Goal: Task Accomplishment & Management: Manage account settings

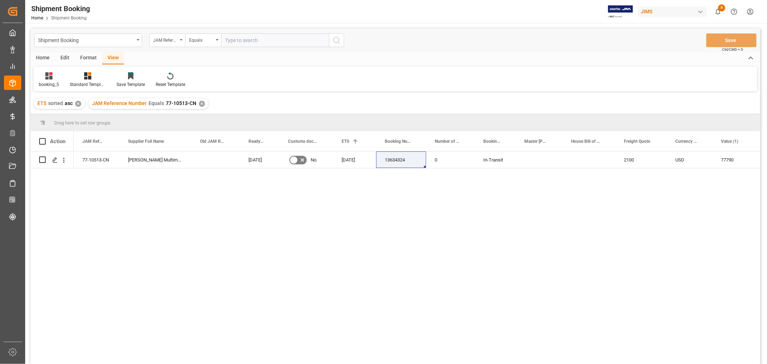
click at [235, 42] on input "text" at bounding box center [275, 40] width 108 height 14
click at [199, 109] on div "JAM Reference Number Equals 77-10513-CN ✕" at bounding box center [148, 103] width 120 height 11
click at [200, 101] on div "✕" at bounding box center [202, 104] width 6 height 6
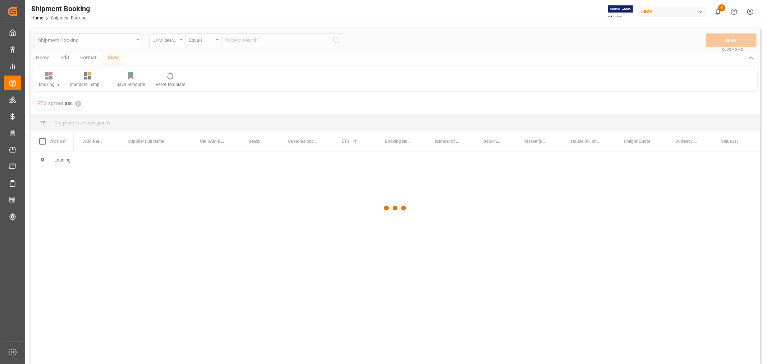
click at [254, 39] on div at bounding box center [396, 208] width 730 height 360
click at [257, 38] on div at bounding box center [396, 208] width 730 height 360
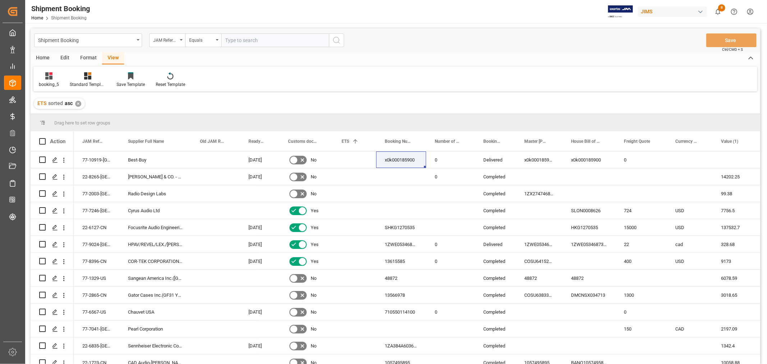
click at [259, 41] on input "text" at bounding box center [275, 40] width 108 height 14
type input "77-10337-cn"
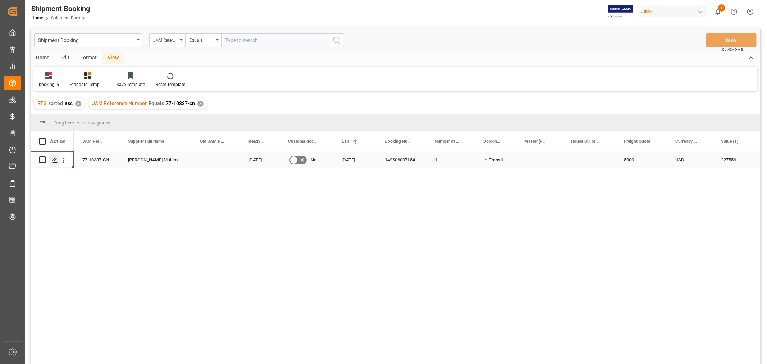
click at [54, 161] on polygon "Press SPACE to select this row." at bounding box center [55, 160] width 4 height 4
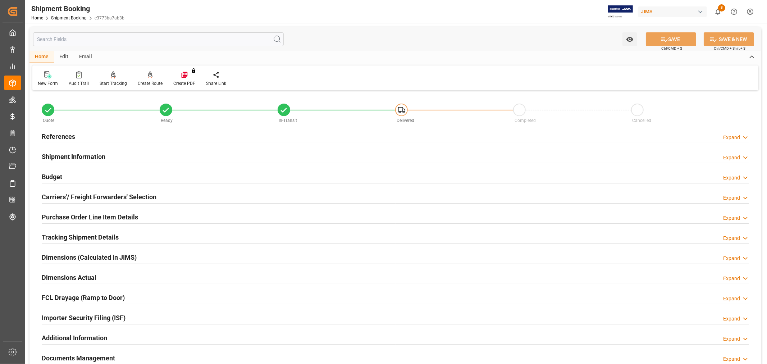
scroll to position [177, 0]
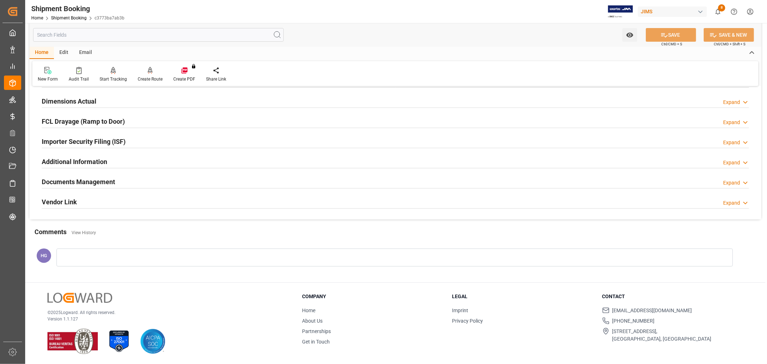
click at [115, 179] on div "Documents Management Expand" at bounding box center [396, 181] width 708 height 14
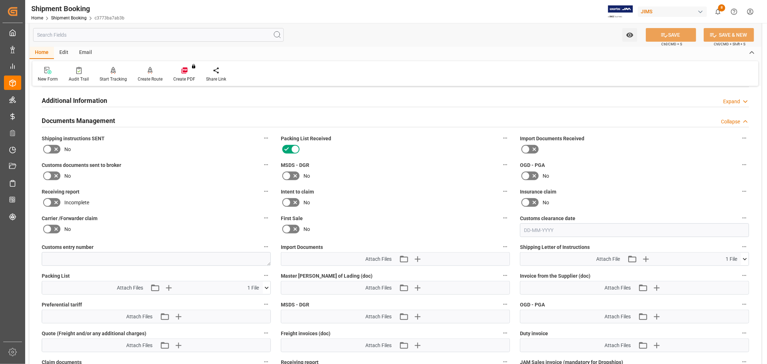
scroll to position [336, 0]
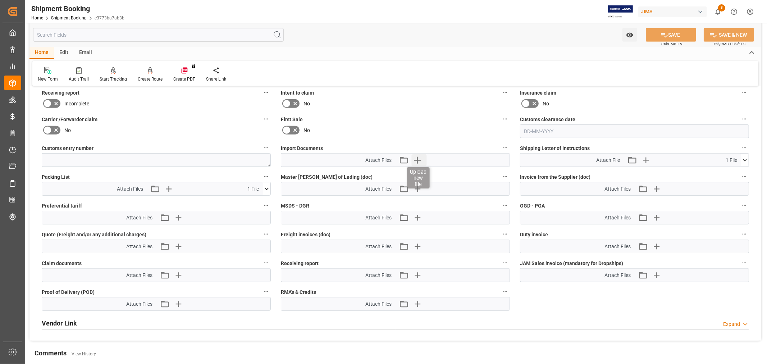
click at [416, 159] on icon "button" at bounding box center [417, 160] width 7 height 7
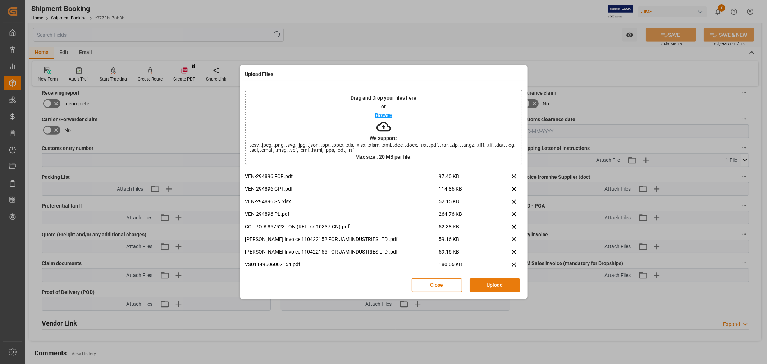
click at [499, 285] on button "Upload" at bounding box center [495, 285] width 50 height 14
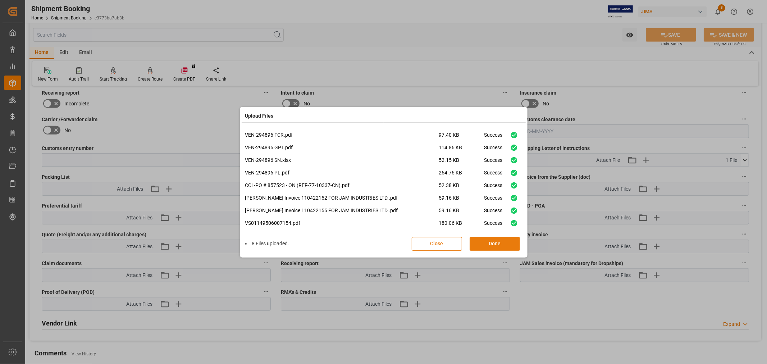
click at [488, 241] on button "Done" at bounding box center [495, 244] width 50 height 14
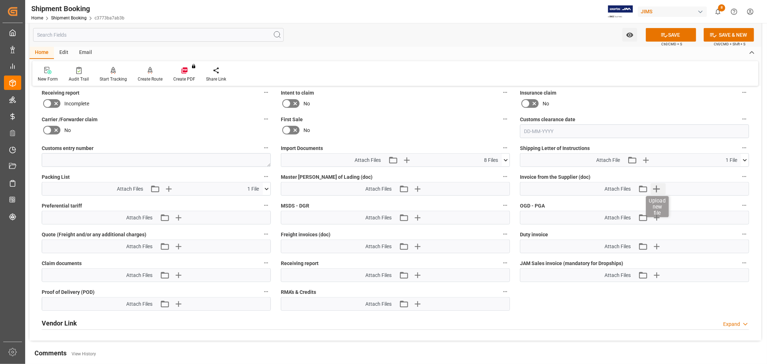
click at [653, 189] on icon "button" at bounding box center [657, 189] width 12 height 12
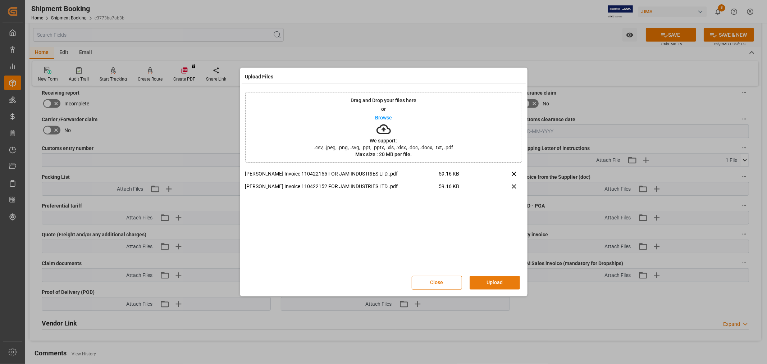
click at [497, 281] on button "Upload" at bounding box center [495, 283] width 50 height 14
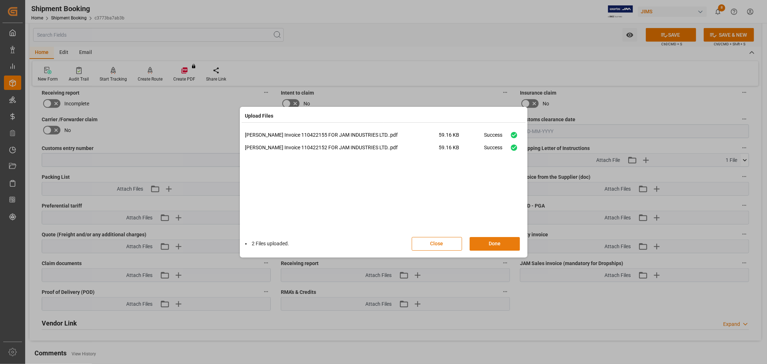
click at [488, 244] on button "Done" at bounding box center [495, 244] width 50 height 14
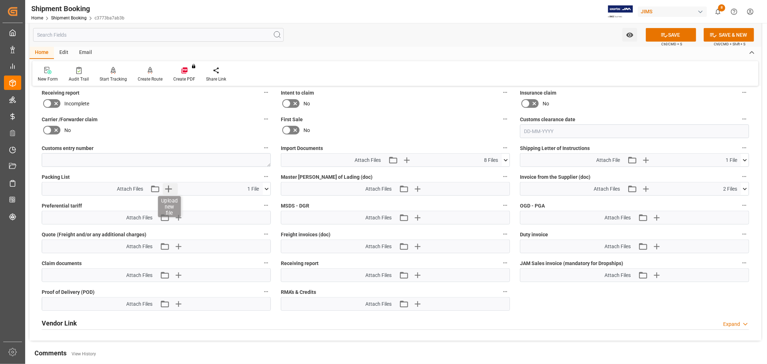
click at [164, 186] on icon "button" at bounding box center [169, 189] width 12 height 12
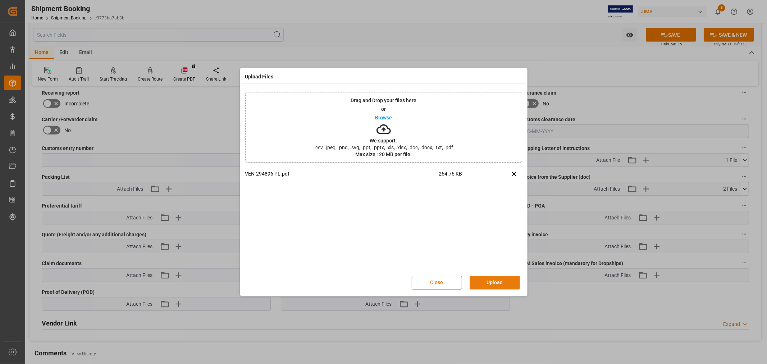
click at [502, 277] on button "Upload" at bounding box center [495, 283] width 50 height 14
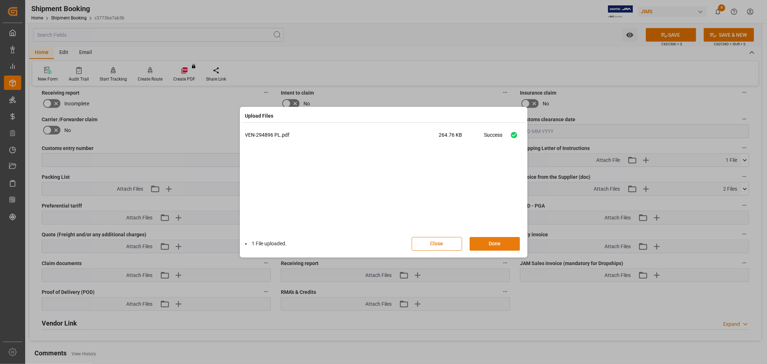
click at [483, 244] on button "Done" at bounding box center [495, 244] width 50 height 14
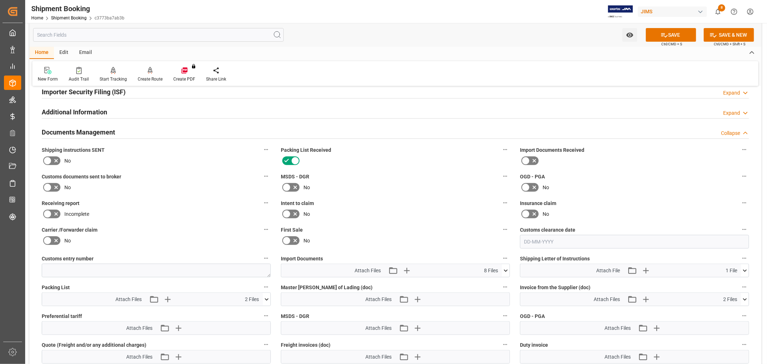
scroll to position [217, 0]
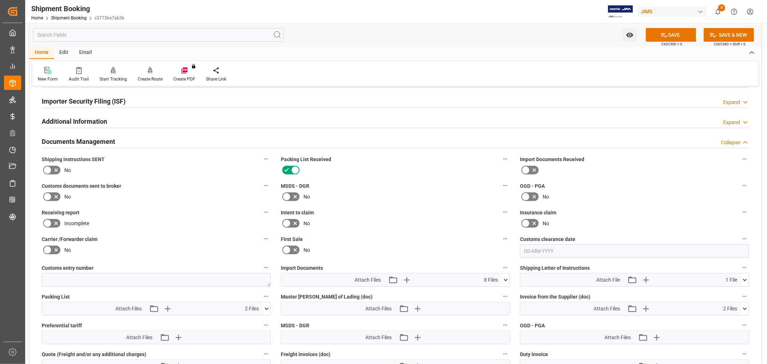
click at [49, 196] on icon at bounding box center [47, 196] width 9 height 9
click at [0, 0] on input "checkbox" at bounding box center [0, 0] width 0 height 0
click at [129, 199] on div "Yes" at bounding box center [156, 197] width 229 height 12
click at [426, 191] on div "No" at bounding box center [395, 197] width 229 height 12
click at [667, 37] on icon at bounding box center [665, 35] width 8 height 8
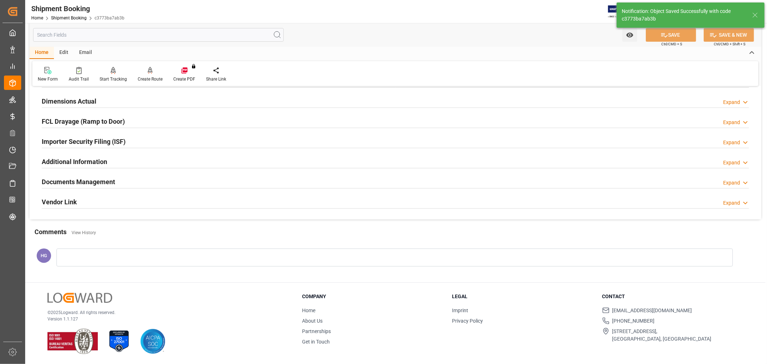
scroll to position [177, 0]
click at [87, 182] on h2 "Documents Management" at bounding box center [78, 182] width 73 height 10
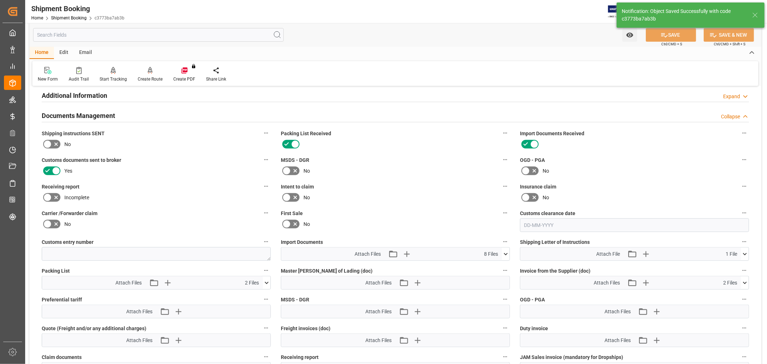
scroll to position [256, 0]
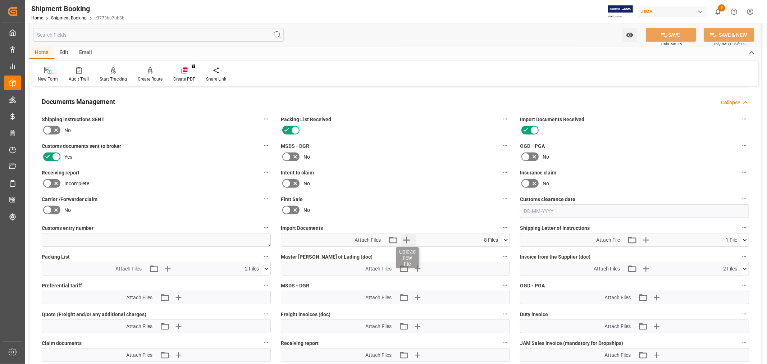
click at [404, 236] on icon "button" at bounding box center [407, 240] width 12 height 12
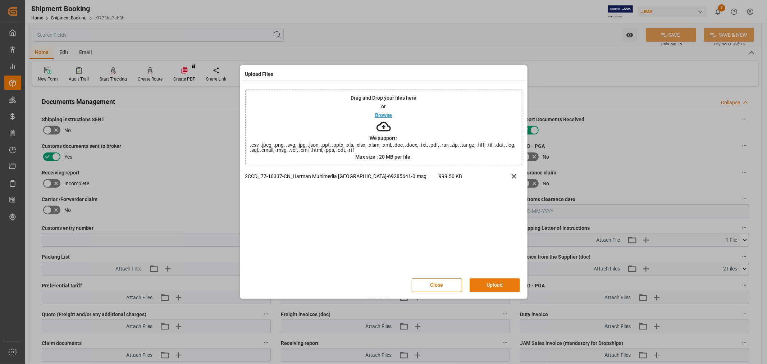
click at [494, 285] on button "Upload" at bounding box center [495, 285] width 50 height 14
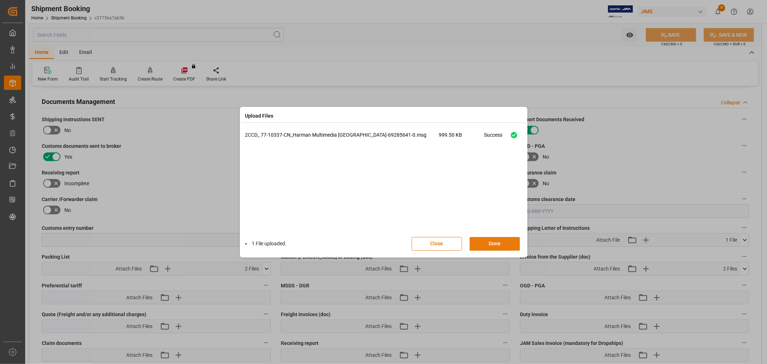
click at [492, 243] on button "Done" at bounding box center [495, 244] width 50 height 14
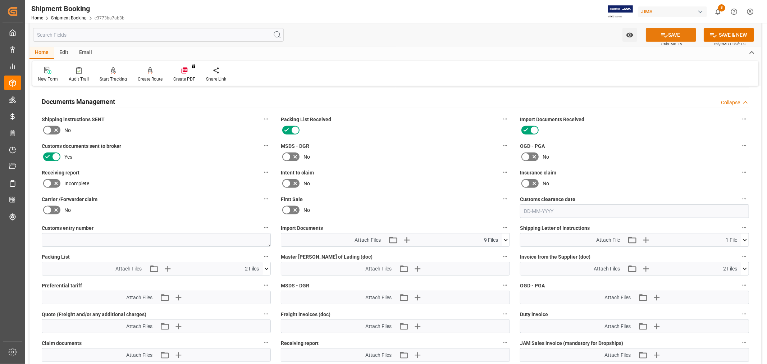
click at [662, 31] on icon at bounding box center [665, 35] width 8 height 8
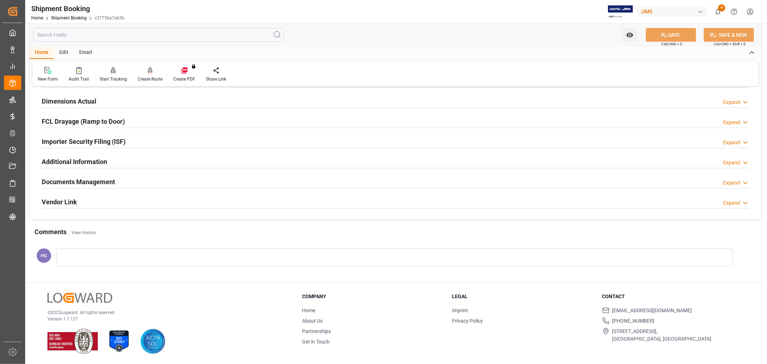
scroll to position [177, 0]
click at [69, 18] on link "Shipment Booking" at bounding box center [69, 17] width 36 height 5
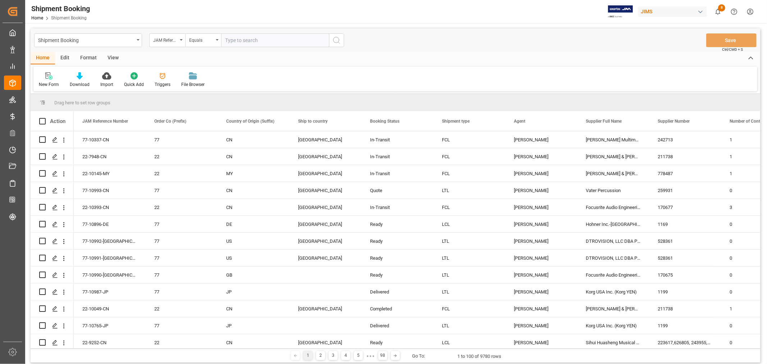
click at [247, 41] on input "text" at bounding box center [275, 40] width 108 height 14
type input "77-10514-VN"
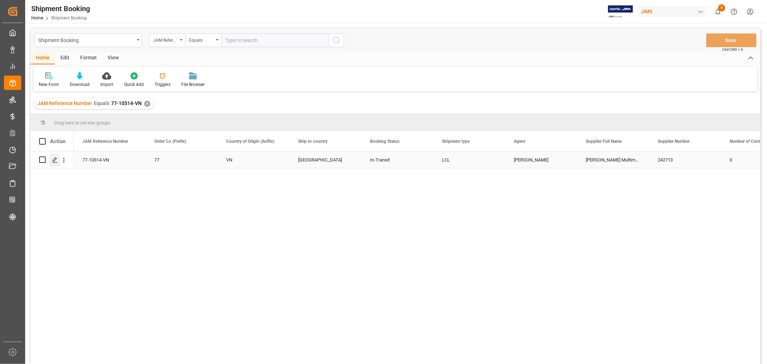
click at [54, 163] on div "Press SPACE to select this row." at bounding box center [54, 160] width 11 height 13
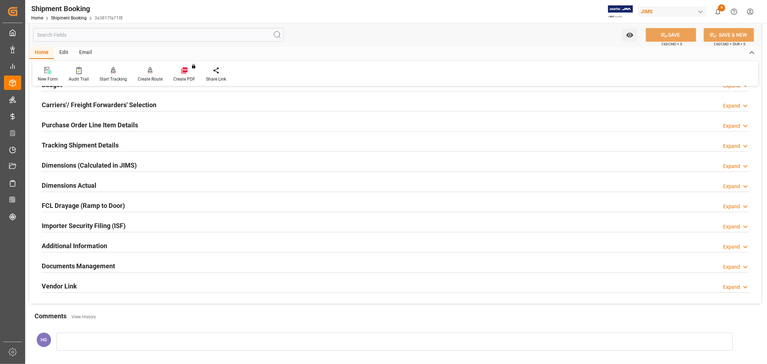
scroll to position [177, 0]
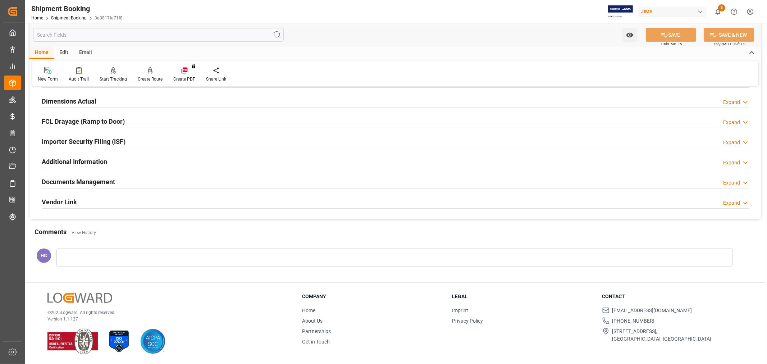
click at [84, 184] on h2 "Documents Management" at bounding box center [78, 182] width 73 height 10
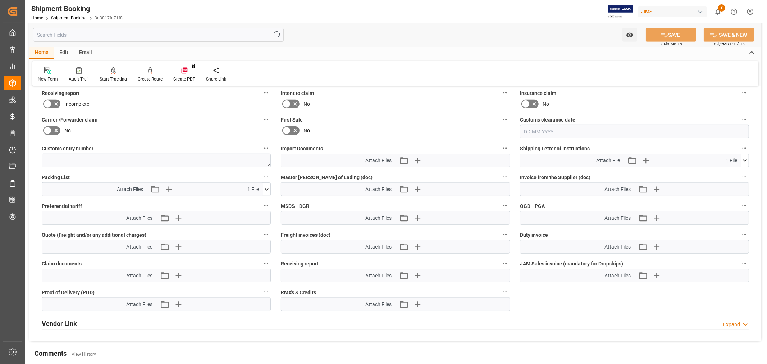
scroll to position [336, 0]
click at [414, 160] on icon "button" at bounding box center [418, 160] width 12 height 12
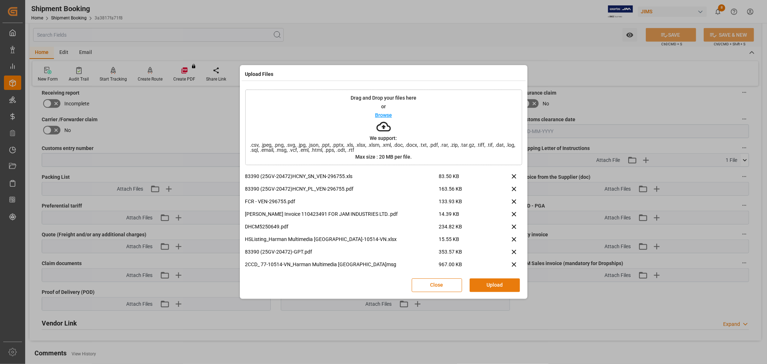
click at [490, 285] on button "Upload" at bounding box center [495, 285] width 50 height 14
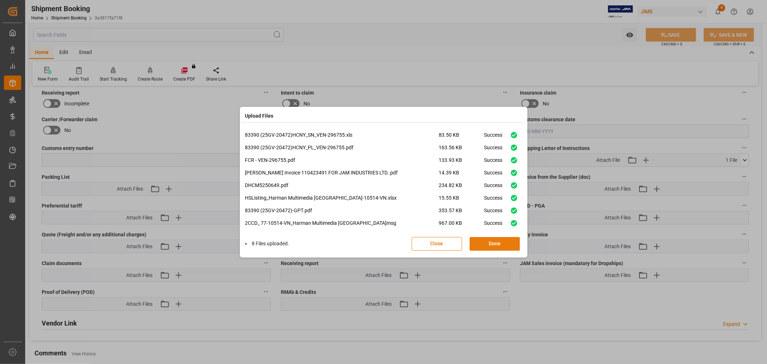
click at [492, 245] on button "Done" at bounding box center [495, 244] width 50 height 14
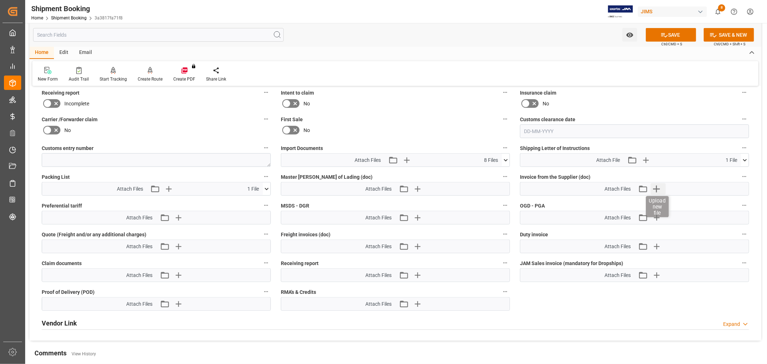
click at [657, 186] on icon "button" at bounding box center [656, 189] width 7 height 7
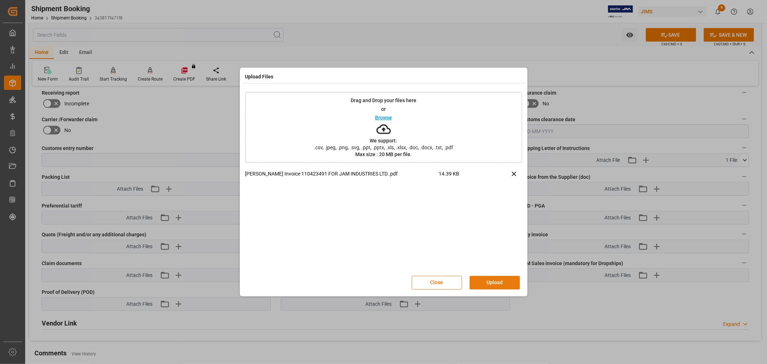
click at [482, 280] on button "Upload" at bounding box center [495, 283] width 50 height 14
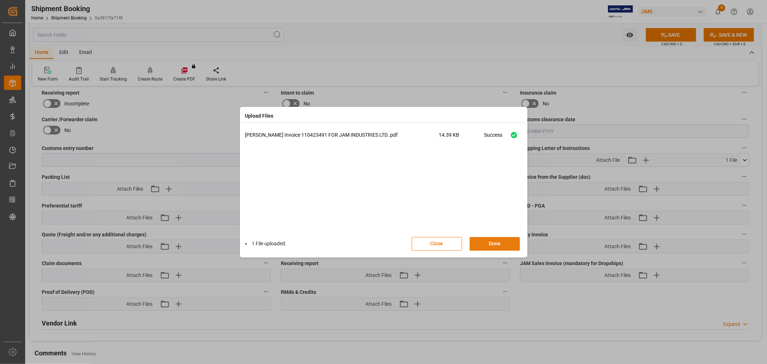
click at [482, 245] on button "Done" at bounding box center [495, 244] width 50 height 14
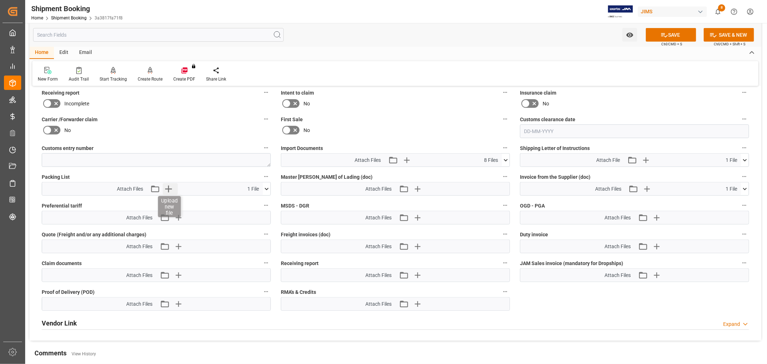
click at [171, 189] on icon "button" at bounding box center [169, 189] width 12 height 12
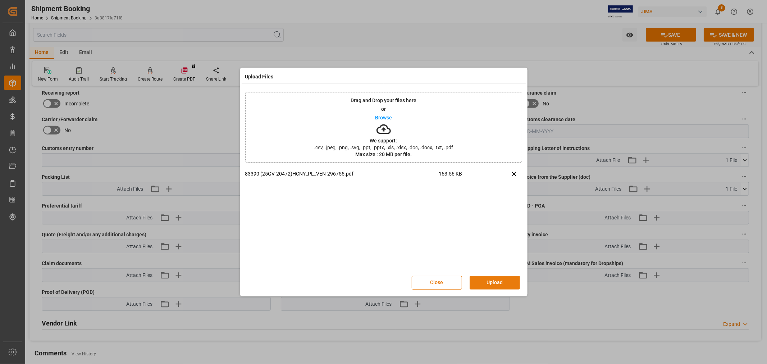
click at [493, 283] on button "Upload" at bounding box center [495, 283] width 50 height 14
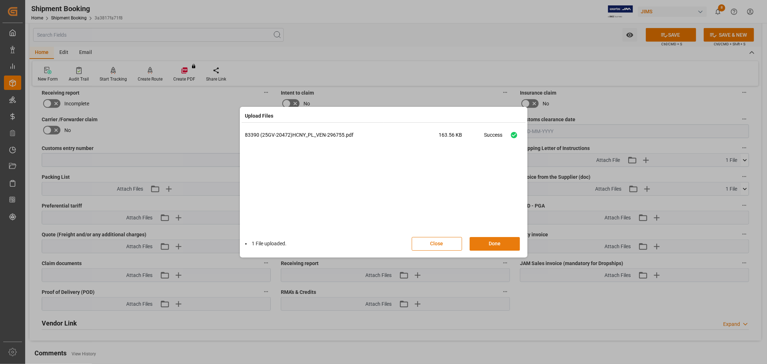
click at [490, 246] on button "Done" at bounding box center [495, 244] width 50 height 14
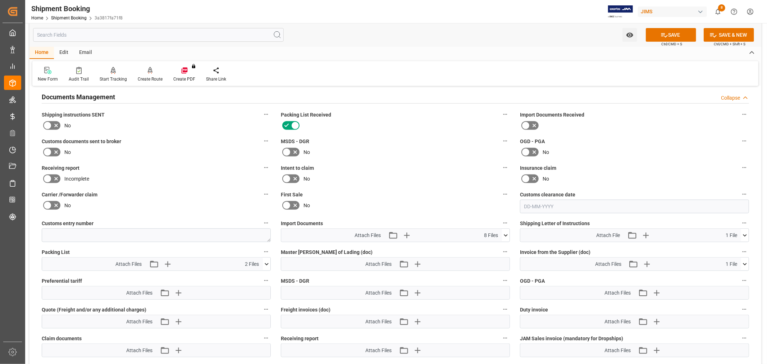
scroll to position [256, 0]
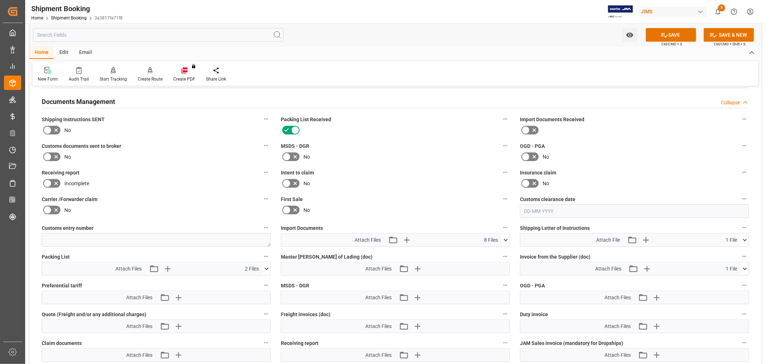
click at [48, 153] on icon at bounding box center [47, 157] width 9 height 9
click at [0, 0] on input "checkbox" at bounding box center [0, 0] width 0 height 0
click at [146, 161] on div "Customs documents sent to broker Yes" at bounding box center [156, 152] width 239 height 27
click at [676, 31] on button "SAVE" at bounding box center [671, 35] width 50 height 14
click at [408, 174] on label "Intent to claim" at bounding box center [395, 173] width 229 height 10
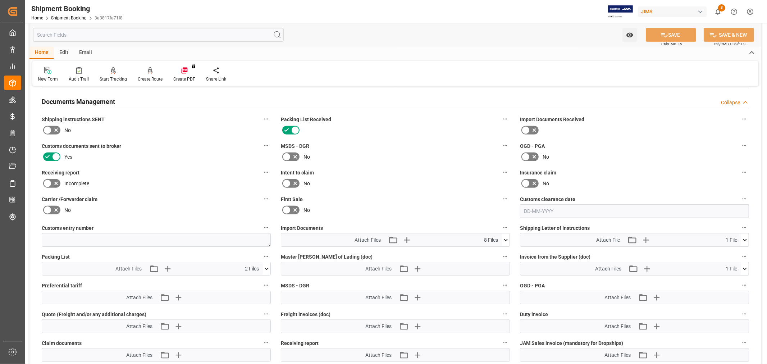
click at [501, 174] on button "Intent to claim" at bounding box center [505, 172] width 9 height 9
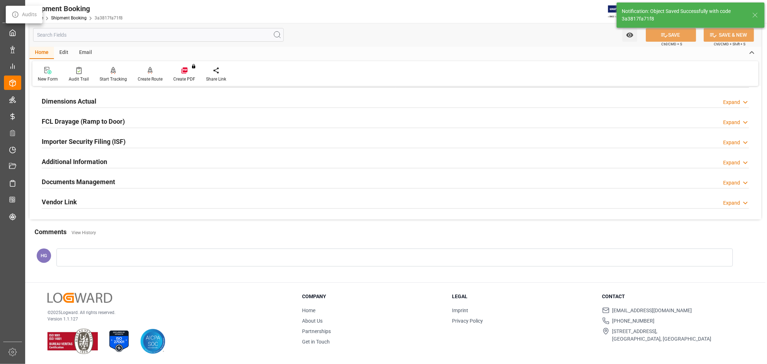
scroll to position [177, 0]
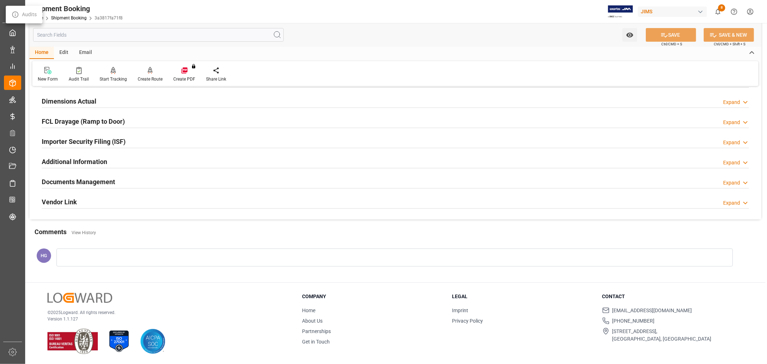
click at [390, 195] on div at bounding box center [383, 182] width 767 height 364
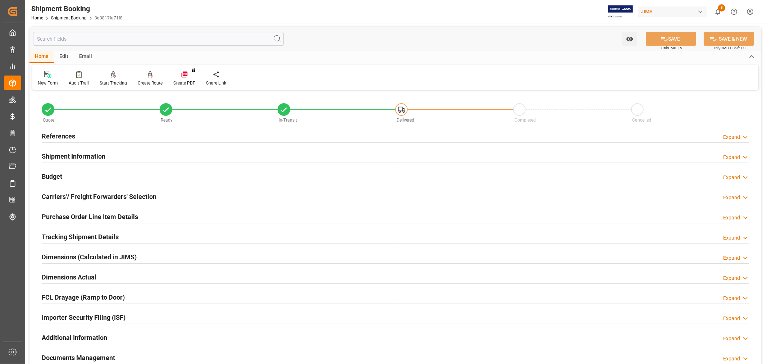
scroll to position [0, 0]
click at [76, 135] on div "References Expand" at bounding box center [396, 136] width 708 height 14
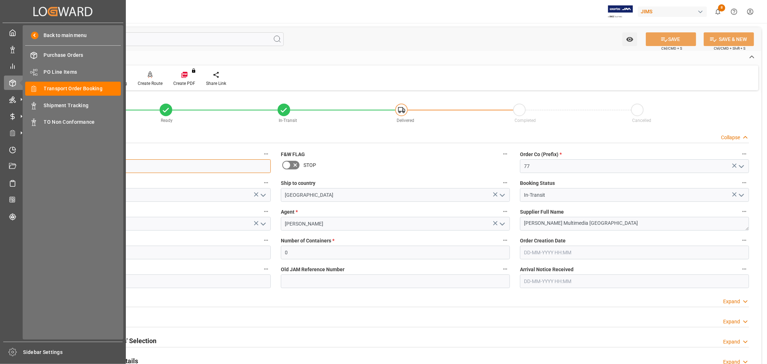
drag, startPoint x: 87, startPoint y: 168, endPoint x: 0, endPoint y: 161, distance: 87.7
click at [0, 161] on div "Created by potrace 1.15, written by [PERSON_NAME] [DATE]-[DATE] Created by potr…" at bounding box center [383, 182] width 767 height 364
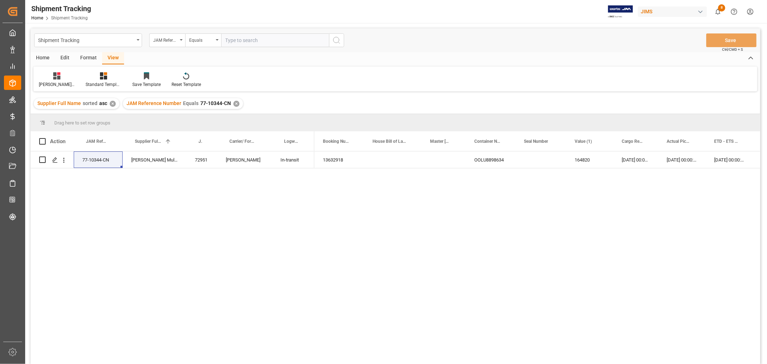
click at [233, 103] on div "✕" at bounding box center [236, 104] width 6 height 6
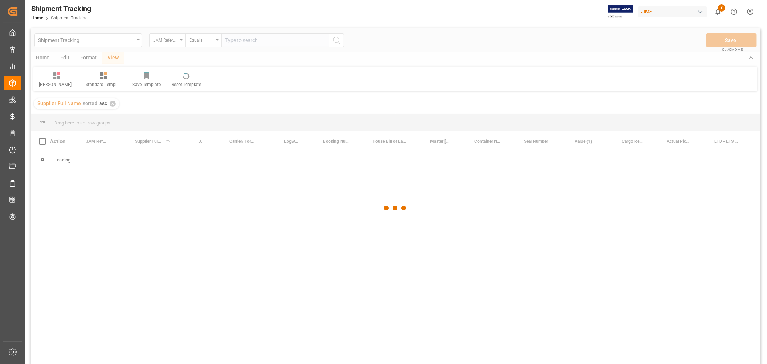
click at [246, 41] on div at bounding box center [396, 208] width 730 height 360
click at [246, 38] on div at bounding box center [396, 208] width 730 height 360
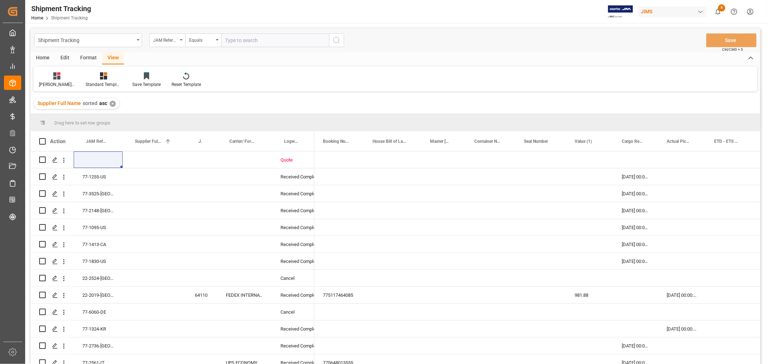
click at [245, 38] on input "text" at bounding box center [275, 40] width 108 height 14
paste input "77-10337-CN"
type input "77-10337-CN"
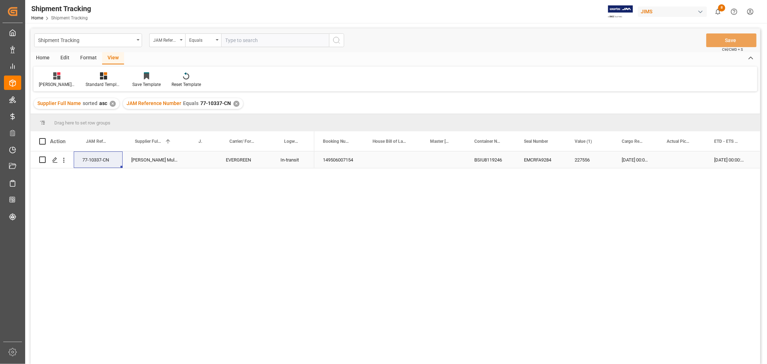
click at [201, 162] on div "Press SPACE to select this row." at bounding box center [201, 159] width 31 height 17
type input "72954"
click at [333, 160] on div "149506007154" at bounding box center [339, 159] width 50 height 17
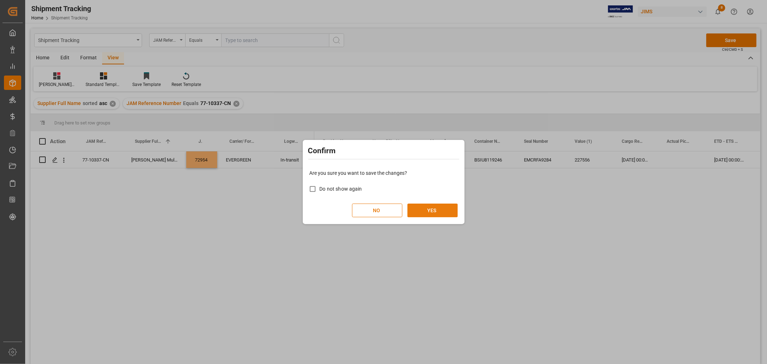
click at [440, 211] on button "YES" at bounding box center [433, 211] width 50 height 14
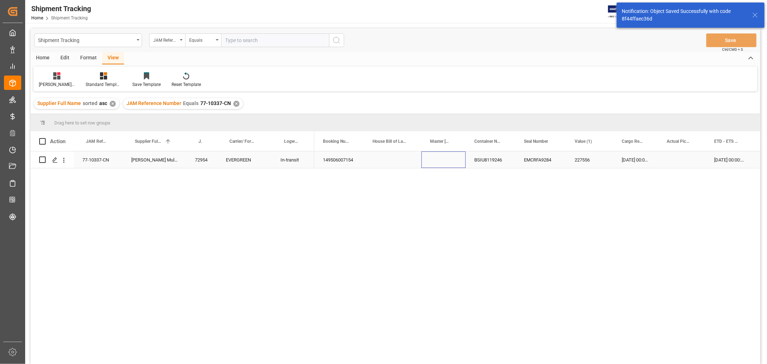
click at [448, 159] on div "Press SPACE to select this row." at bounding box center [444, 159] width 44 height 17
click at [549, 162] on div "EMCRFA9284" at bounding box center [541, 159] width 51 height 17
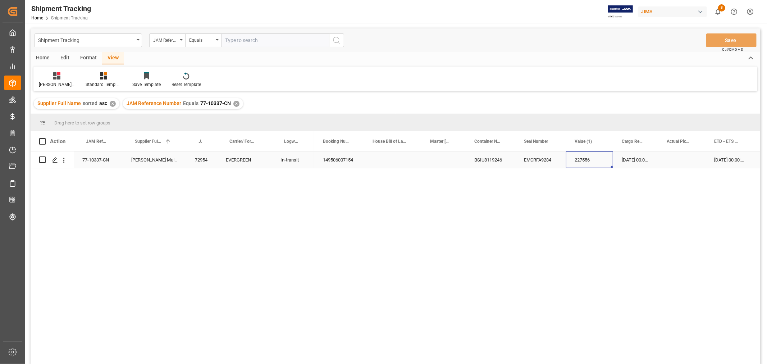
click at [580, 162] on div "227556" at bounding box center [589, 159] width 47 height 17
click at [634, 163] on div "22-08-2025 00:00:00" at bounding box center [635, 159] width 45 height 17
click at [332, 245] on div "149506007154 BSIU8119246 EMCRFA9284 227556 22-08-2025 00:00:00 29-08-2025 00:00…" at bounding box center [537, 259] width 446 height 217
click at [383, 163] on div "Press SPACE to select this row." at bounding box center [393, 159] width 58 height 17
click at [233, 103] on div "✕" at bounding box center [236, 104] width 6 height 6
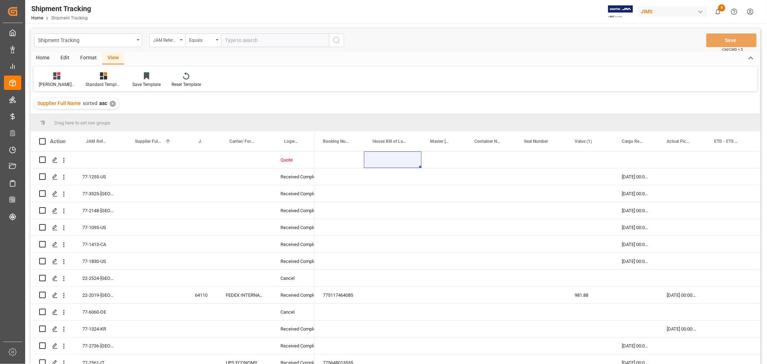
click at [254, 40] on input "text" at bounding box center [275, 40] width 108 height 14
paste input "77-10514-VN"
type input "77-10514-VN"
click at [335, 41] on icon "search button" at bounding box center [336, 40] width 9 height 9
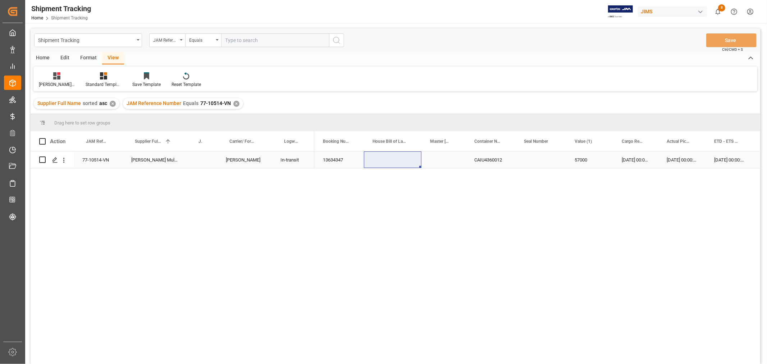
click at [195, 159] on div "Press SPACE to select this row." at bounding box center [201, 159] width 31 height 17
click at [197, 160] on div "Press SPACE to select this row." at bounding box center [201, 159] width 31 height 17
click at [197, 160] on input "Press SPACE to select this row." at bounding box center [201, 164] width 19 height 14
type input "72955"
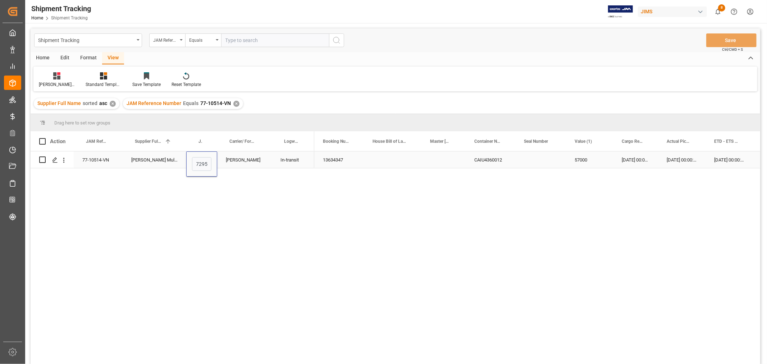
scroll to position [0, 3]
click at [282, 153] on div "In-transit" at bounding box center [293, 160] width 25 height 17
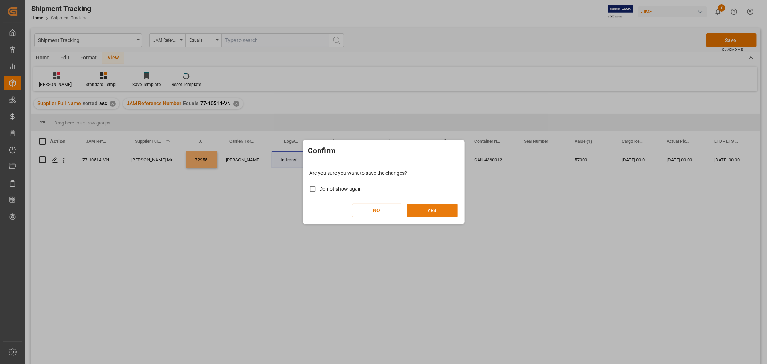
click at [427, 209] on button "YES" at bounding box center [433, 211] width 50 height 14
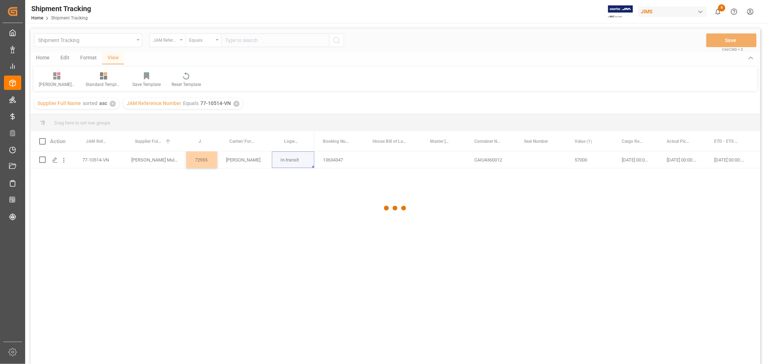
click at [325, 236] on div at bounding box center [396, 208] width 730 height 360
